Goal: Task Accomplishment & Management: Manage account settings

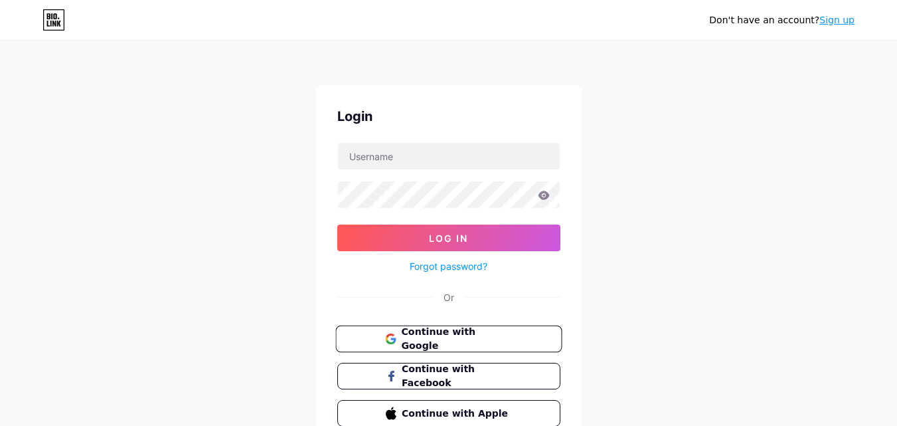
click at [417, 342] on span "Continue with Google" at bounding box center [456, 339] width 111 height 29
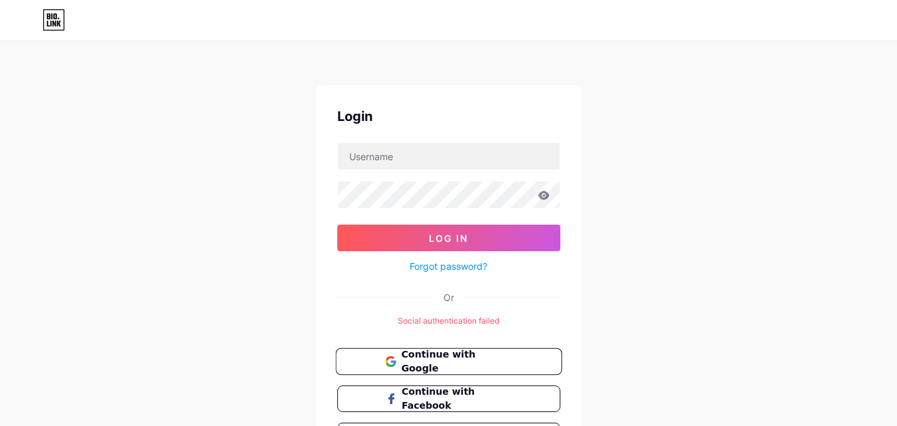
click at [436, 361] on span "Continue with Google" at bounding box center [456, 361] width 111 height 29
click at [495, 357] on span "Continue with Google" at bounding box center [456, 361] width 111 height 29
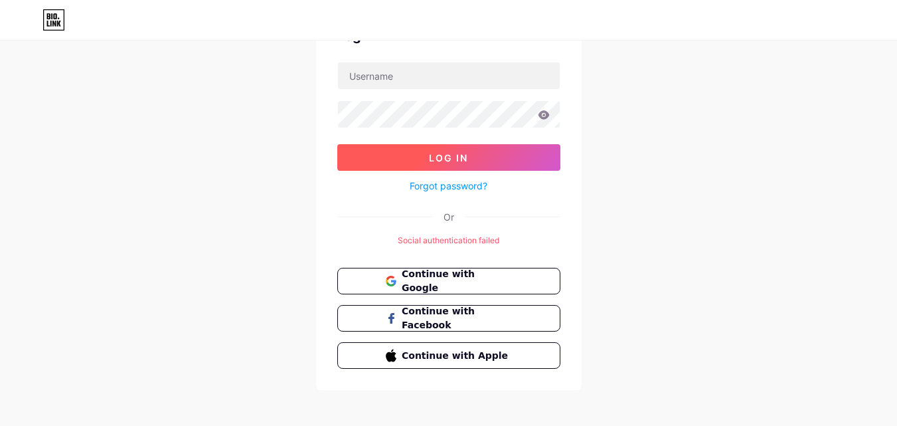
scroll to position [86, 0]
